Goal: Find specific page/section: Find specific page/section

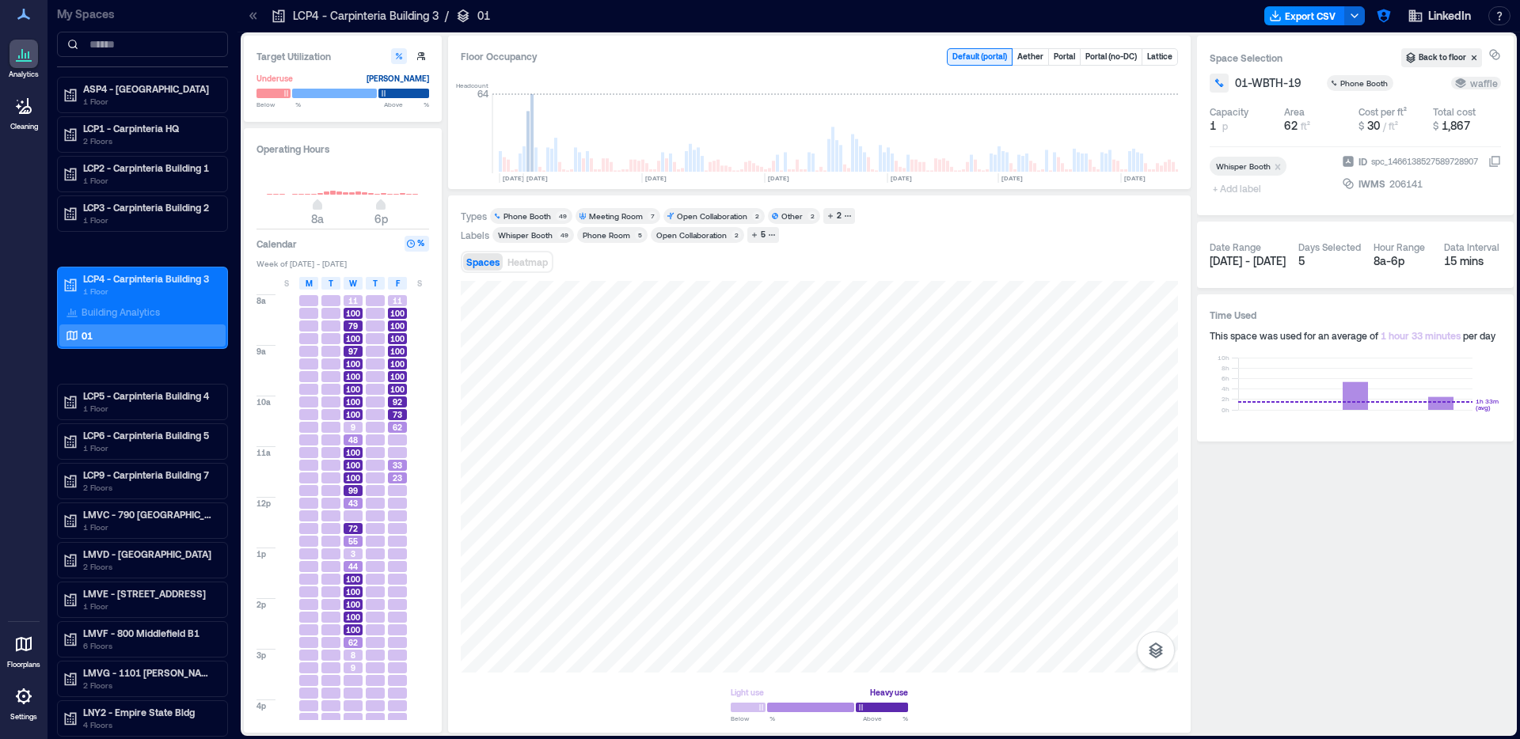
scroll to position [0, 3366]
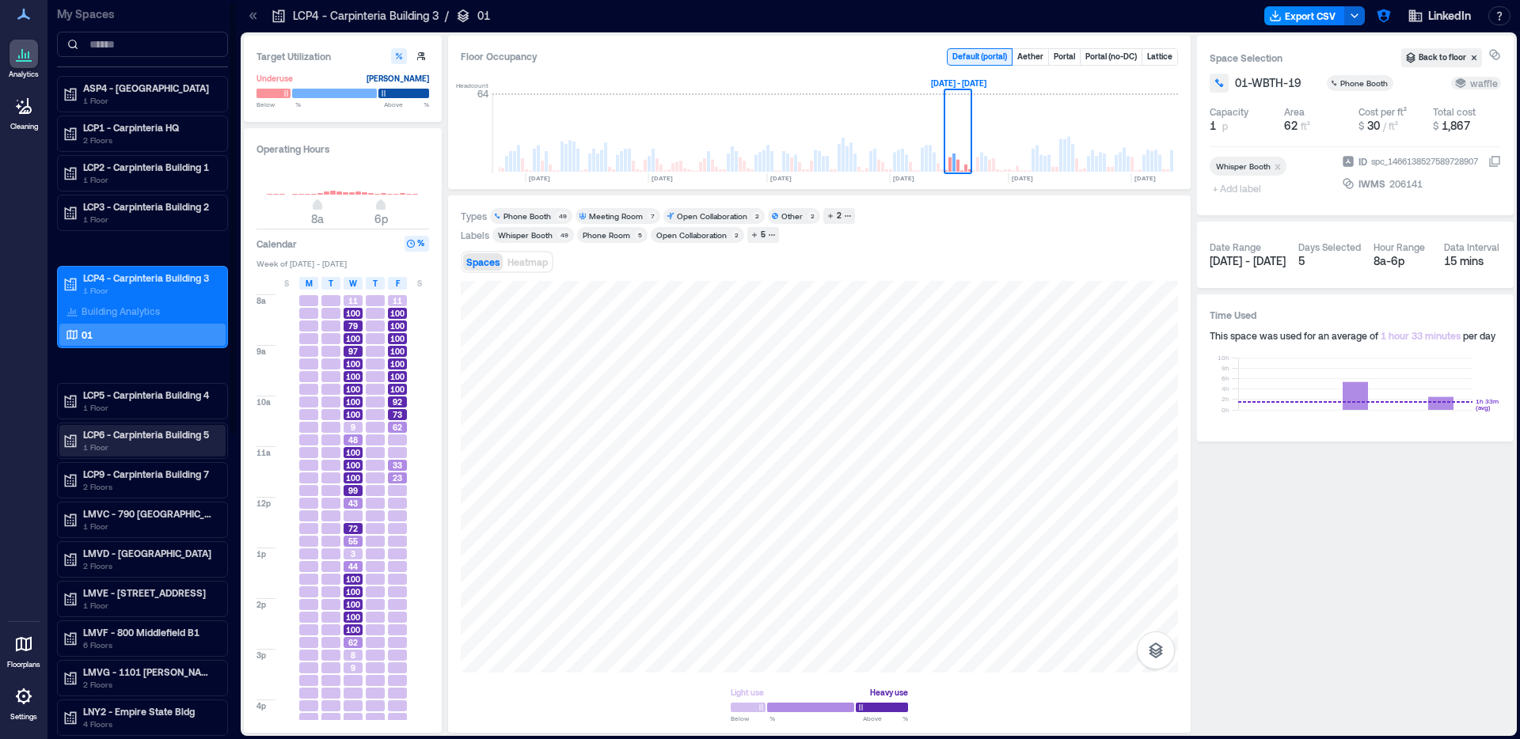
click at [151, 451] on p "1 Floor" at bounding box center [149, 447] width 133 height 13
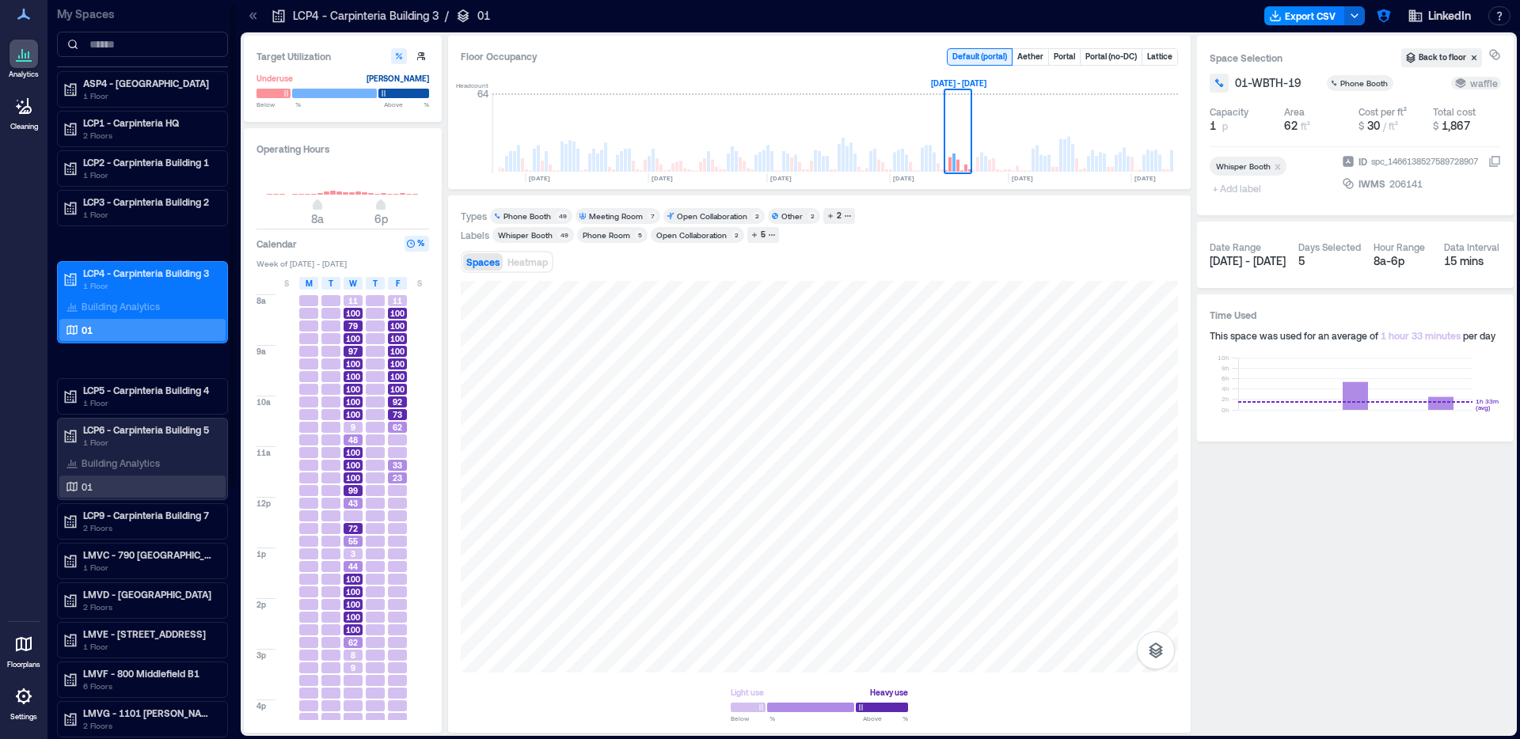
click at [136, 490] on div "01" at bounding box center [140, 487] width 154 height 16
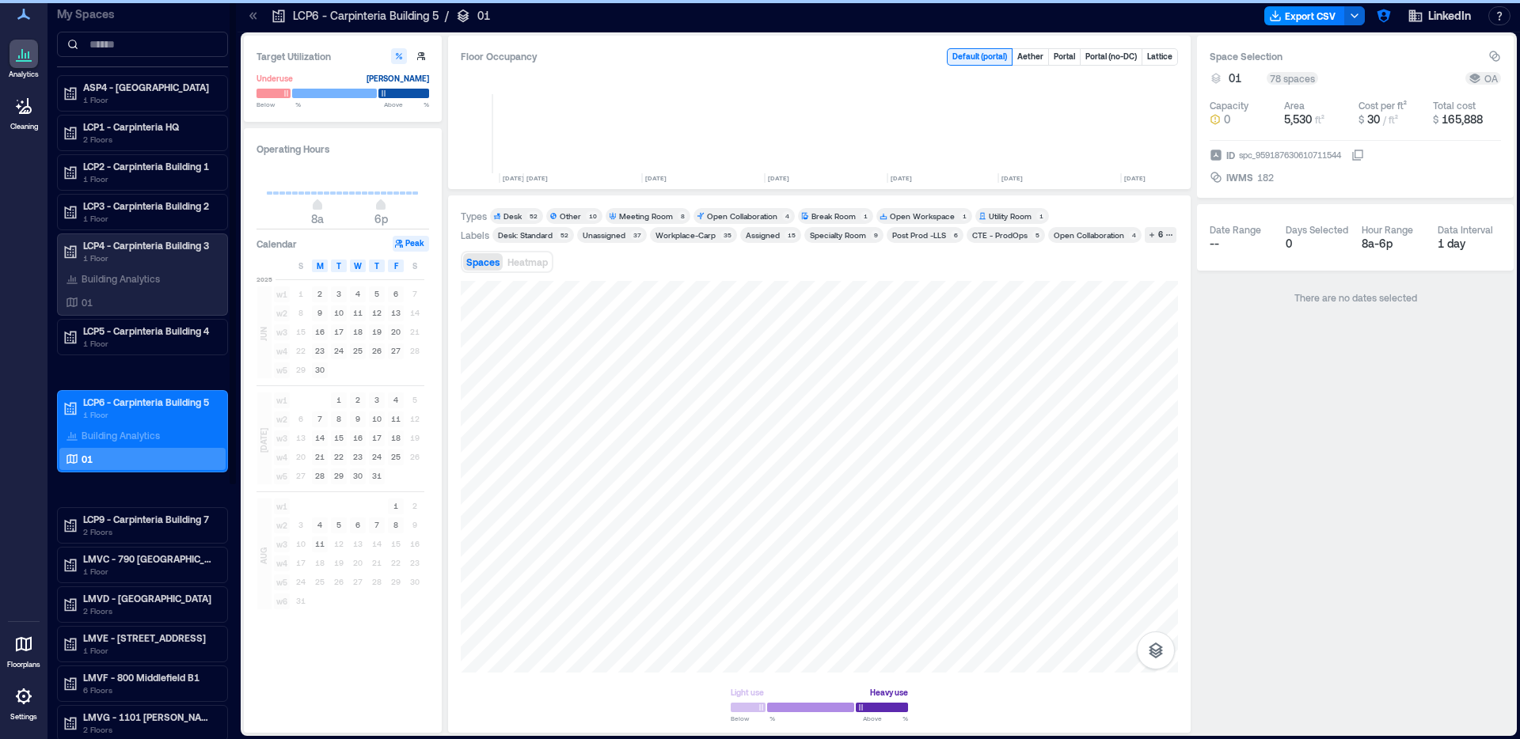
scroll to position [0, 3366]
click at [131, 518] on p "LCP9 - Carpinteria Building 7" at bounding box center [149, 519] width 133 height 13
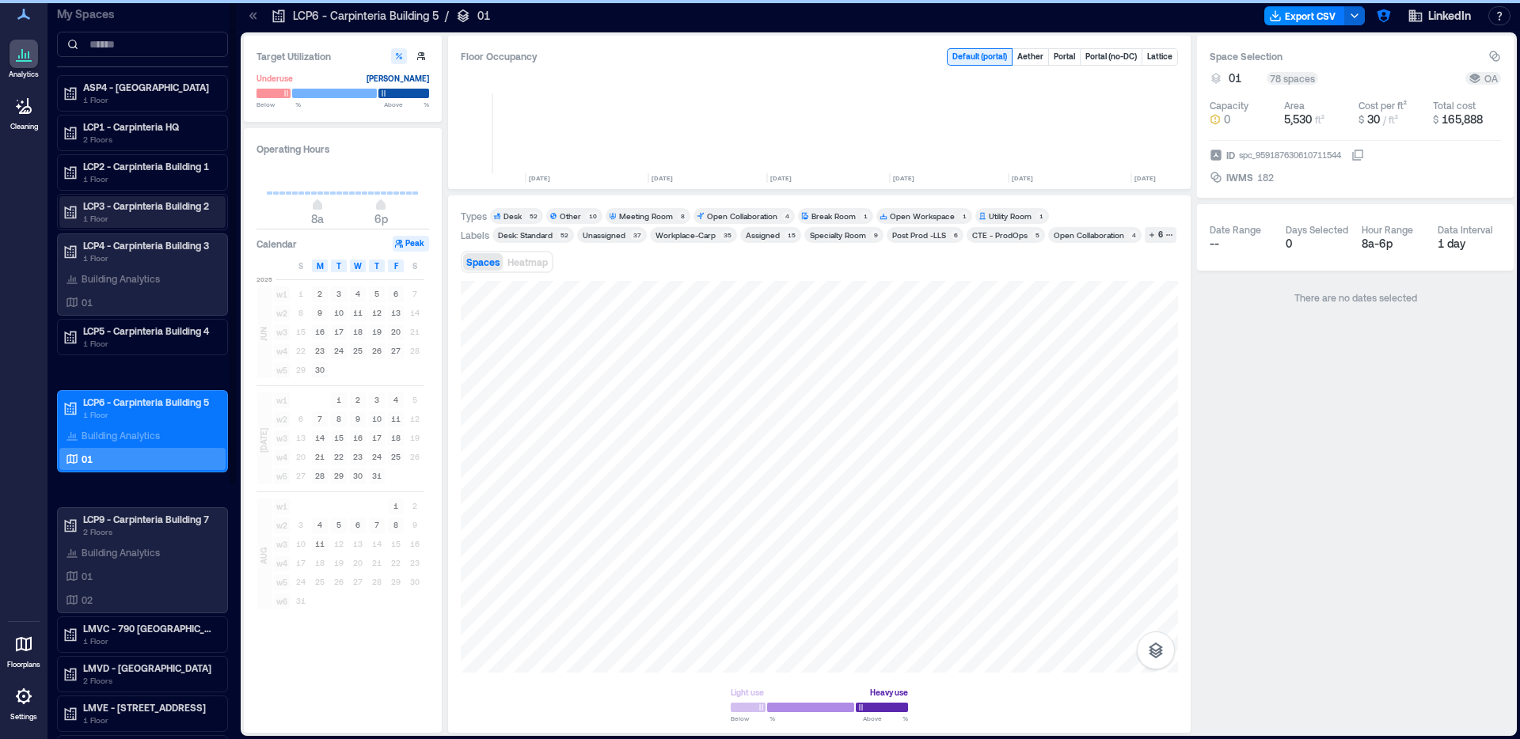
click at [180, 210] on p "LCP3 - Carpinteria Building 2" at bounding box center [149, 205] width 133 height 13
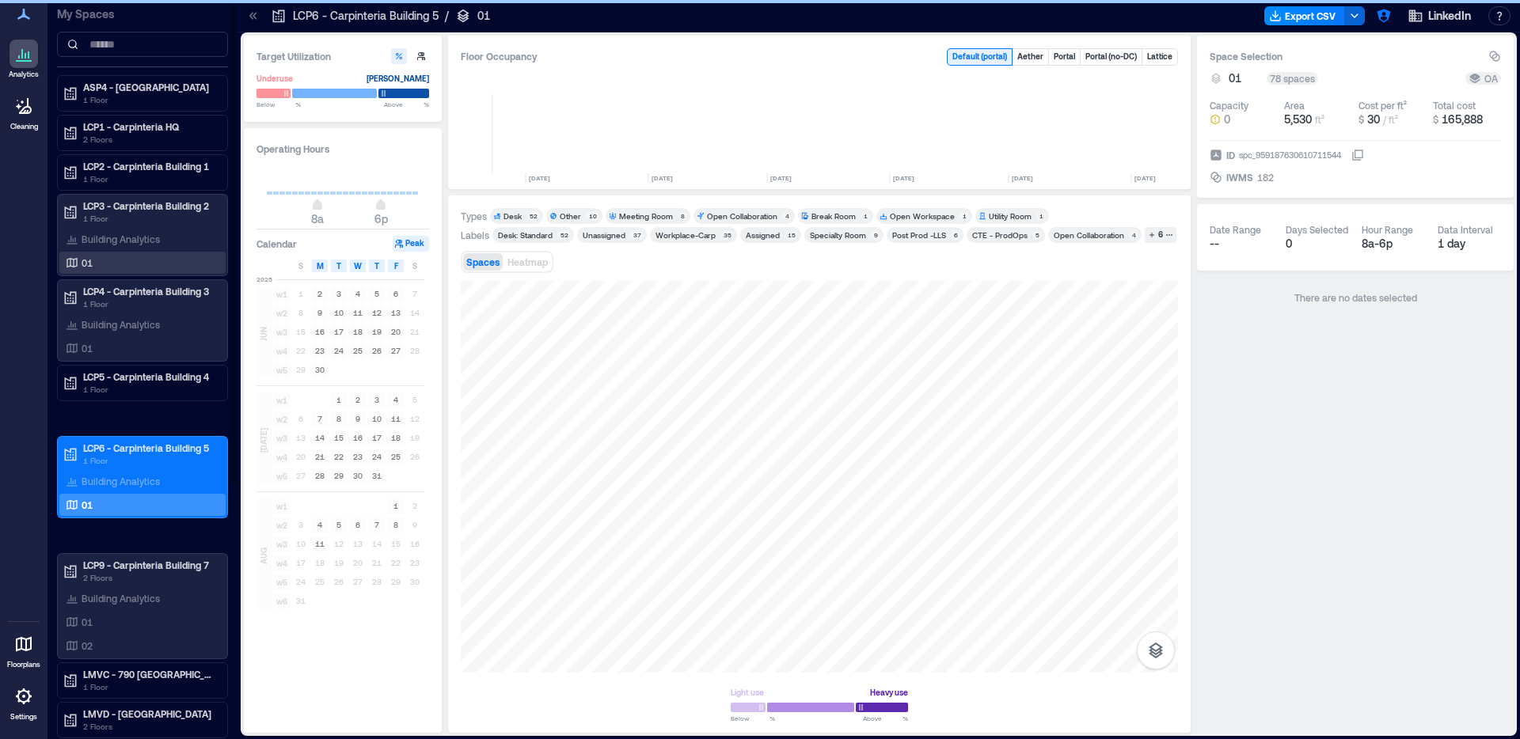
click at [151, 258] on div "01" at bounding box center [140, 263] width 154 height 16
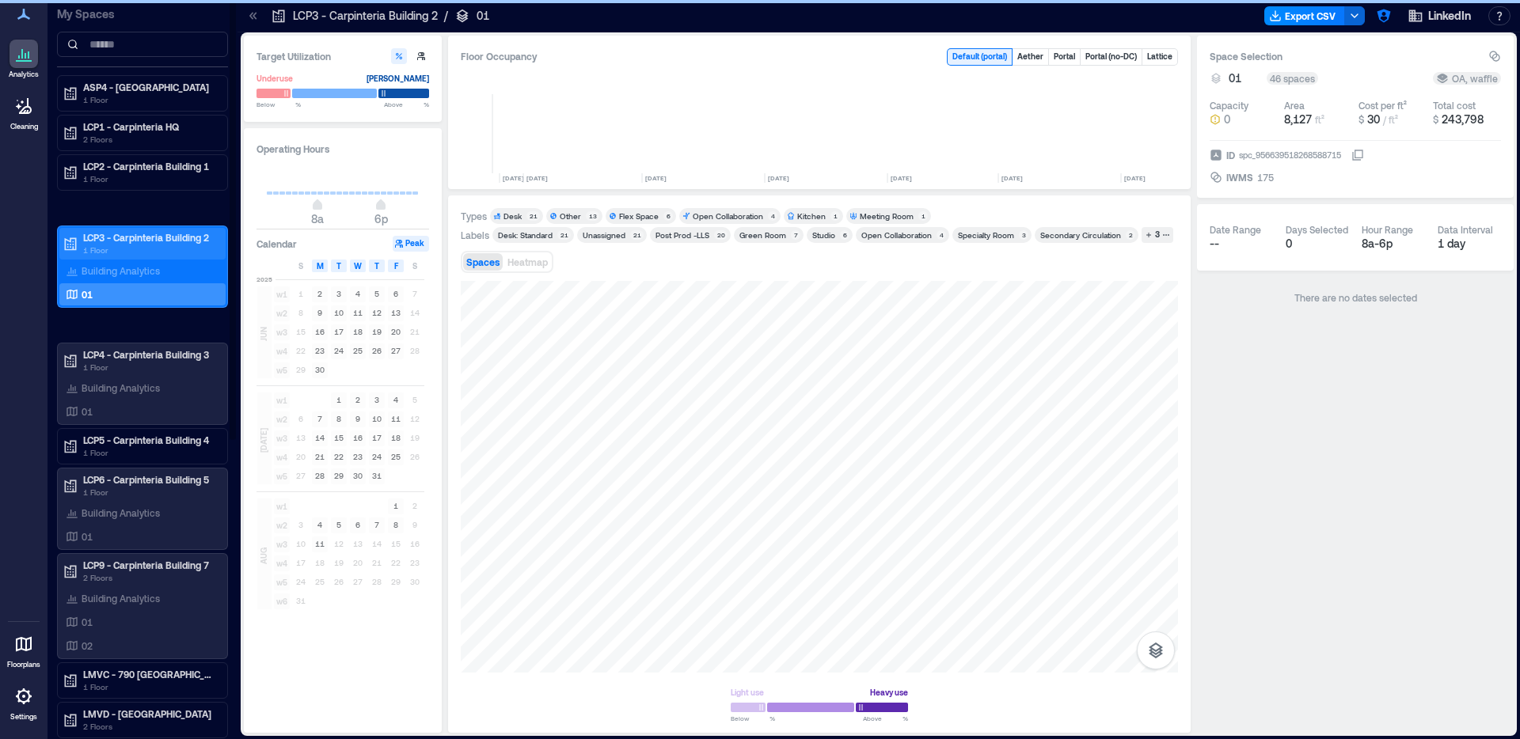
scroll to position [0, 3366]
click at [725, 420] on div at bounding box center [819, 477] width 717 height 392
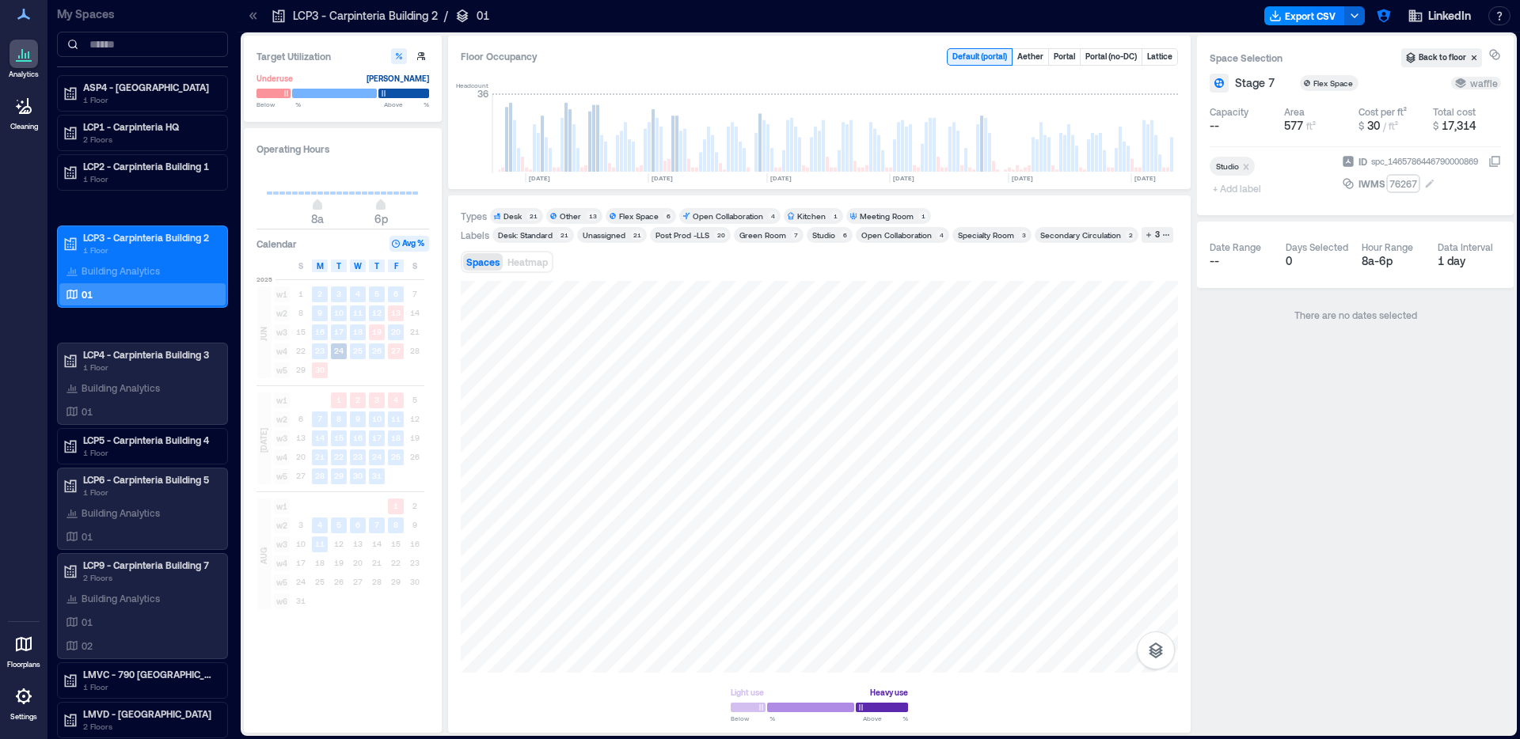
click at [1491, 161] on icon at bounding box center [1495, 160] width 9 height 9
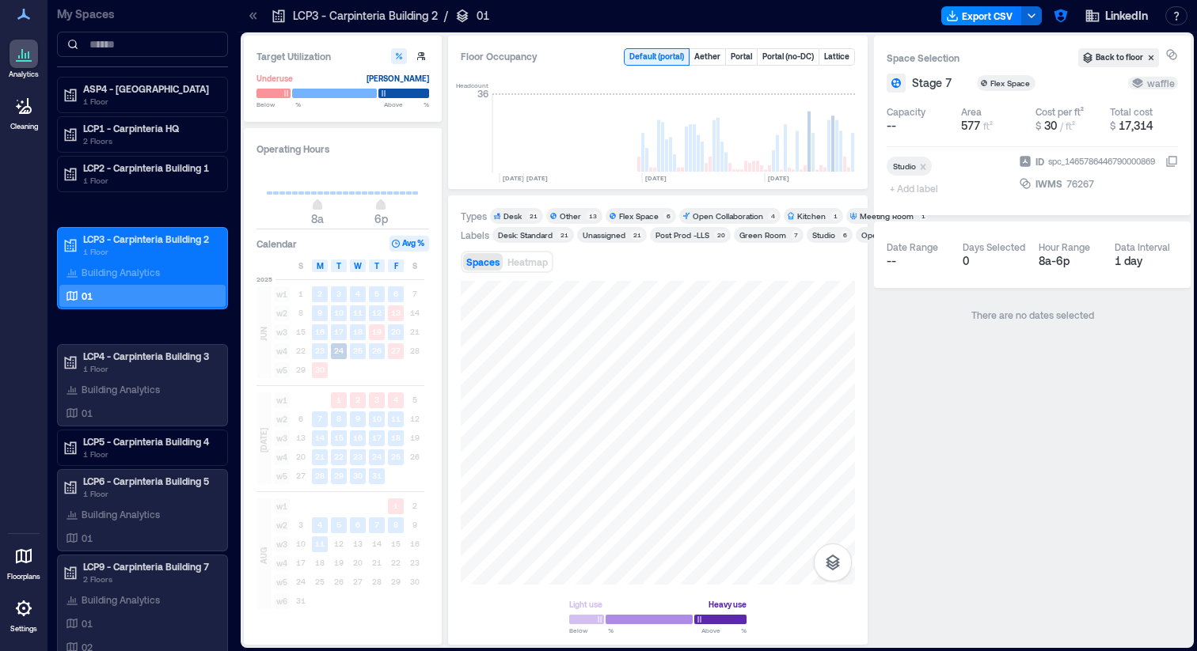
scroll to position [0, 3689]
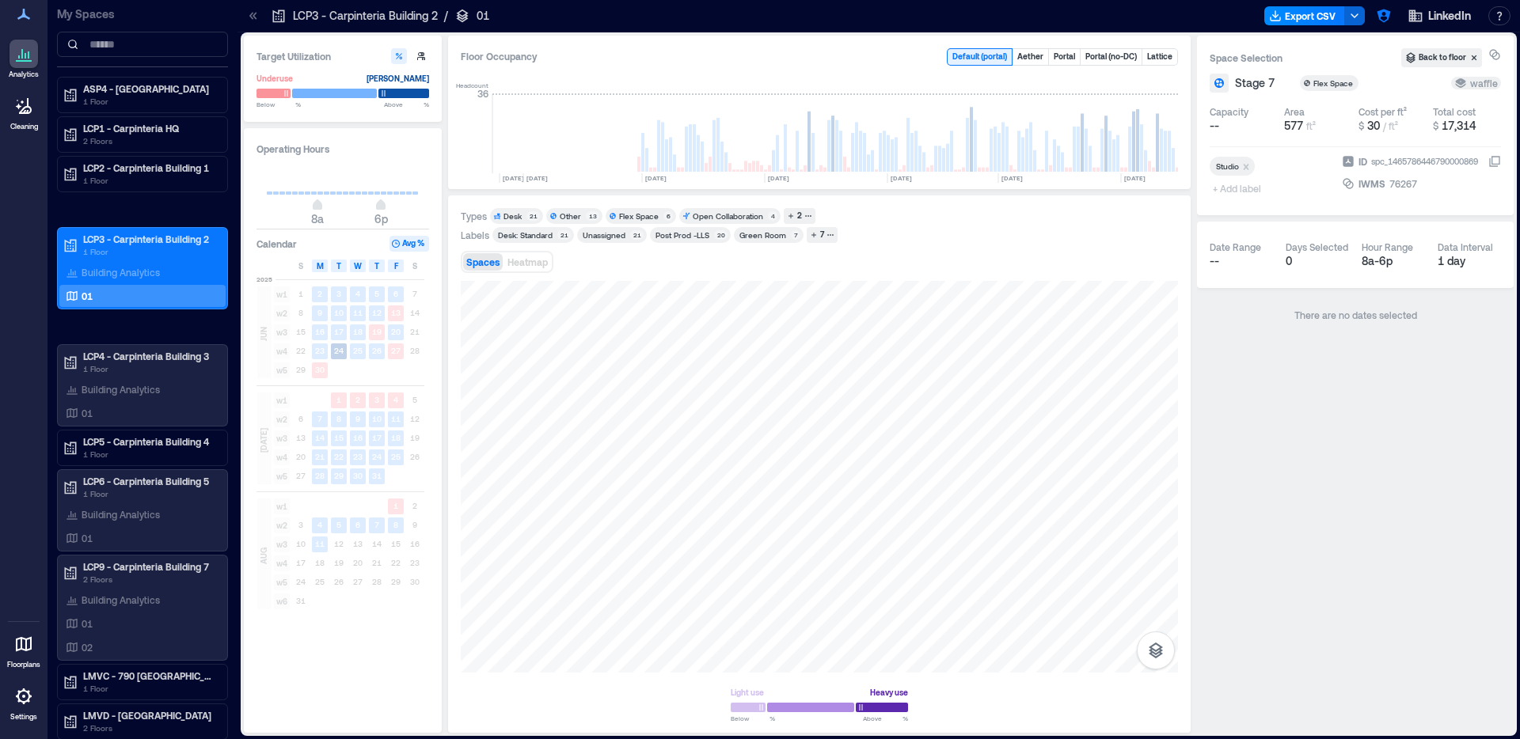
scroll to position [0, 3366]
